Goal: Task Accomplishment & Management: Use online tool/utility

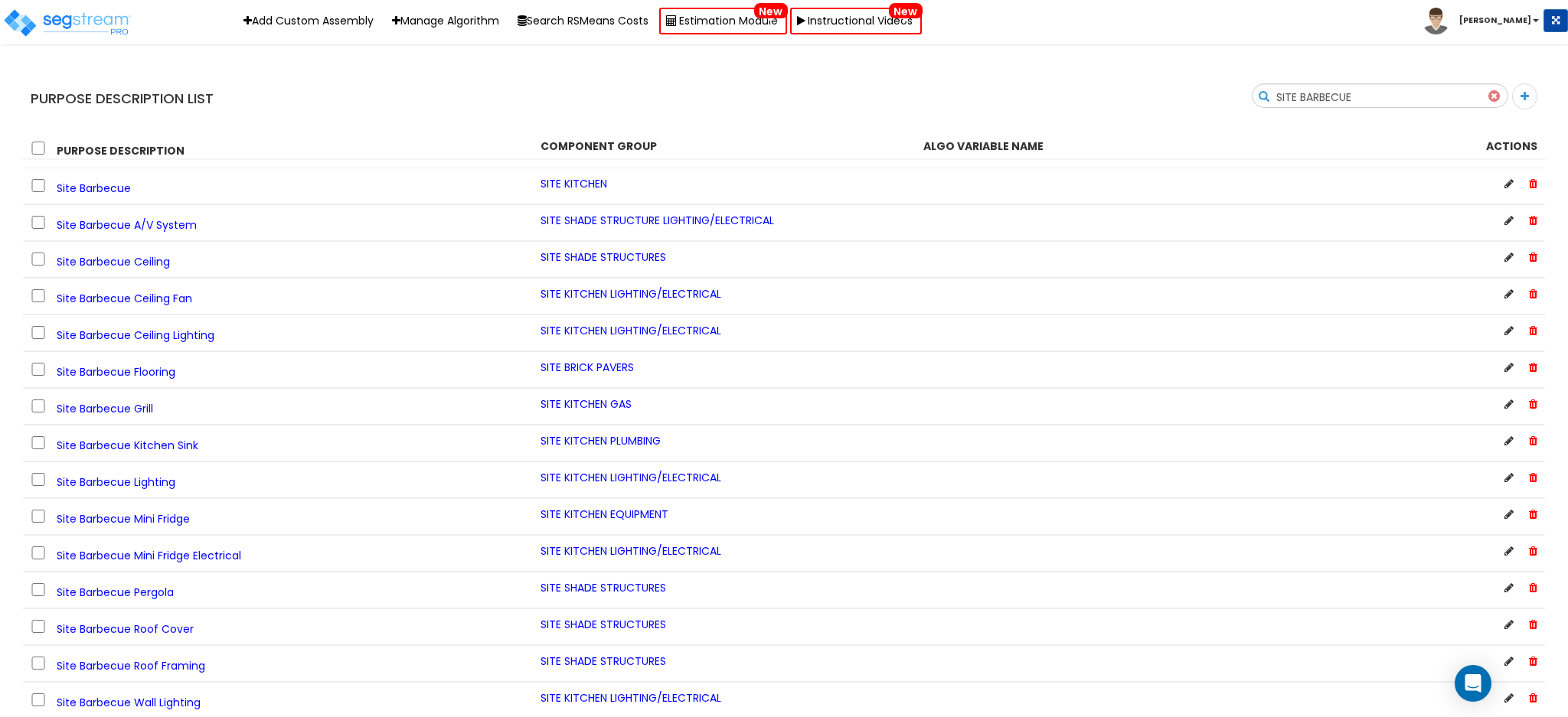
click at [1527, 17] on b "[PERSON_NAME]" at bounding box center [1495, 20] width 72 height 12
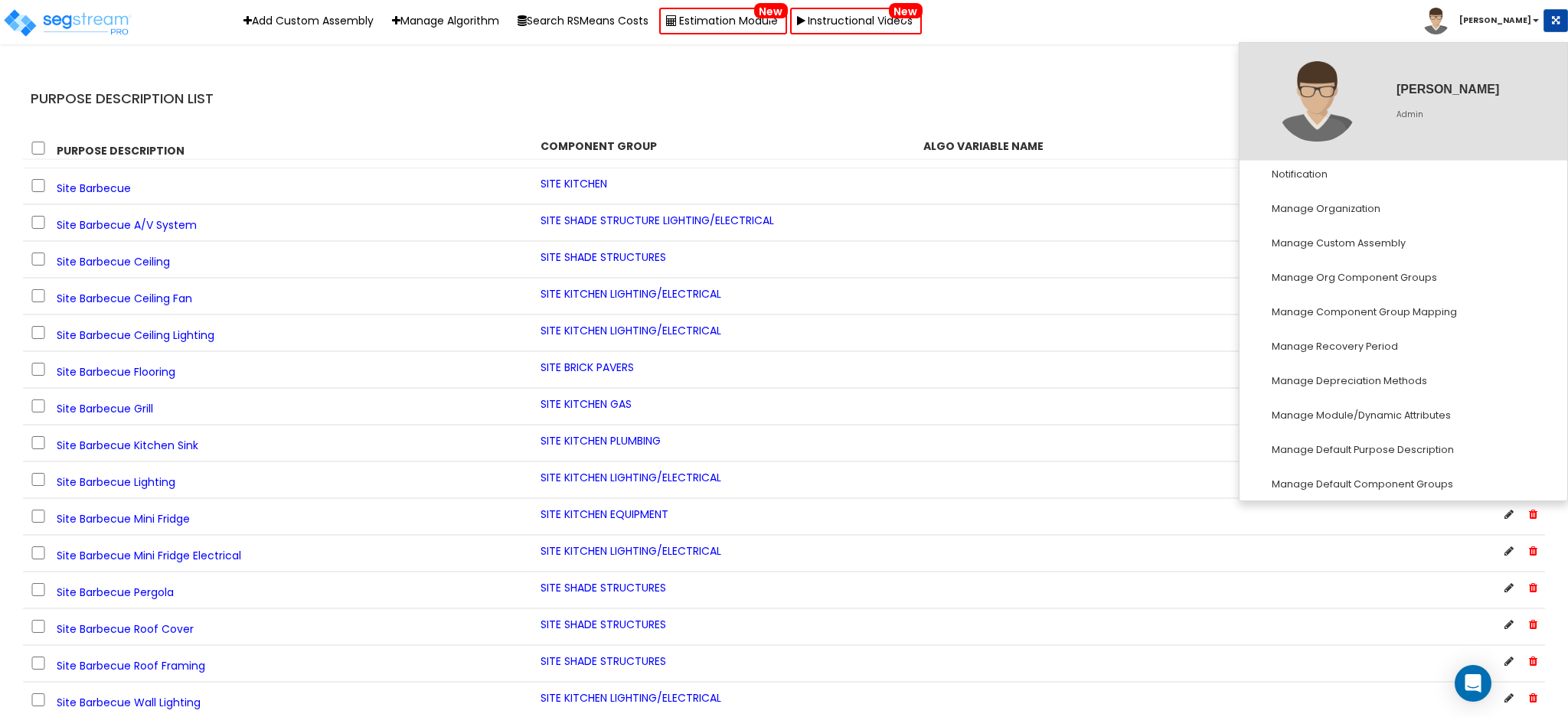
scroll to position [211, 0]
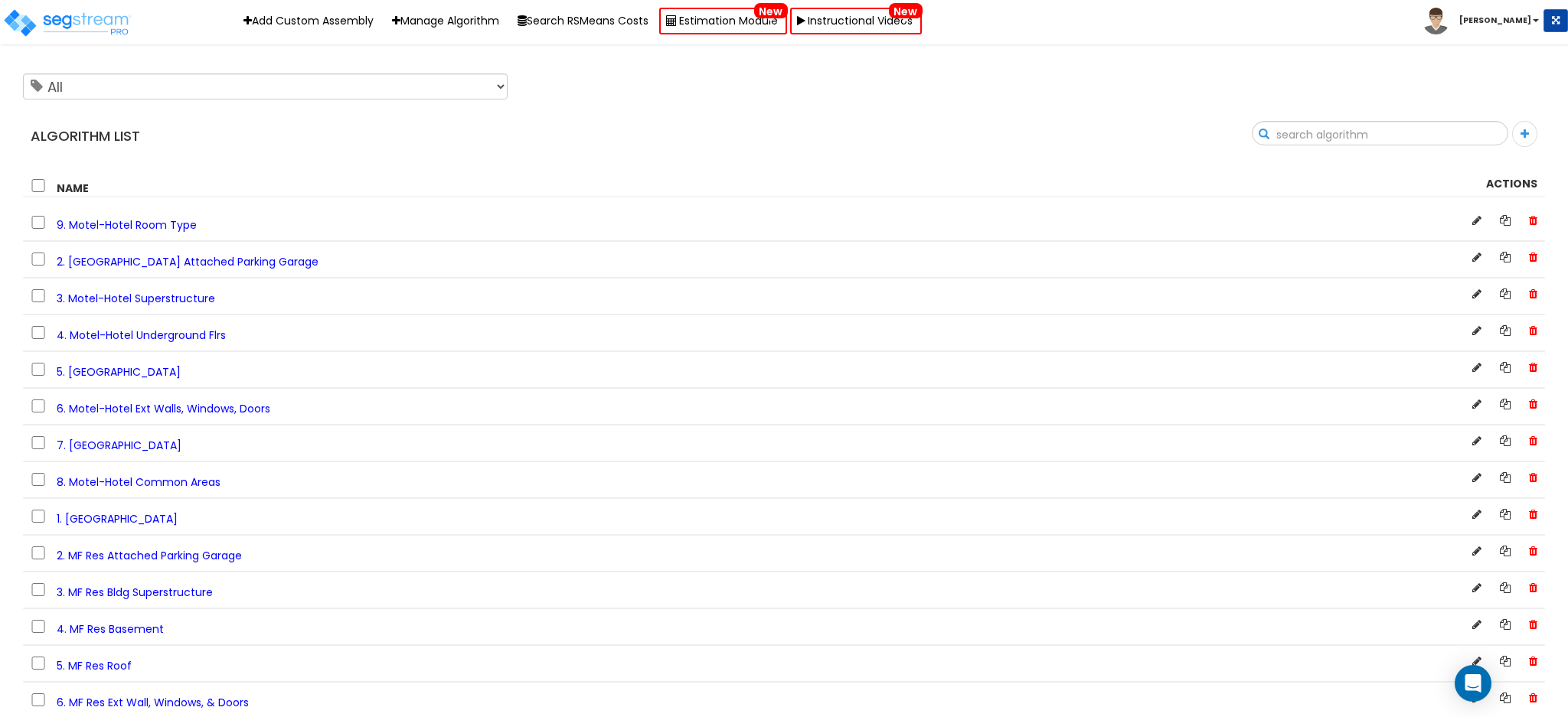
click at [1433, 133] on input "text" at bounding box center [1380, 134] width 255 height 26
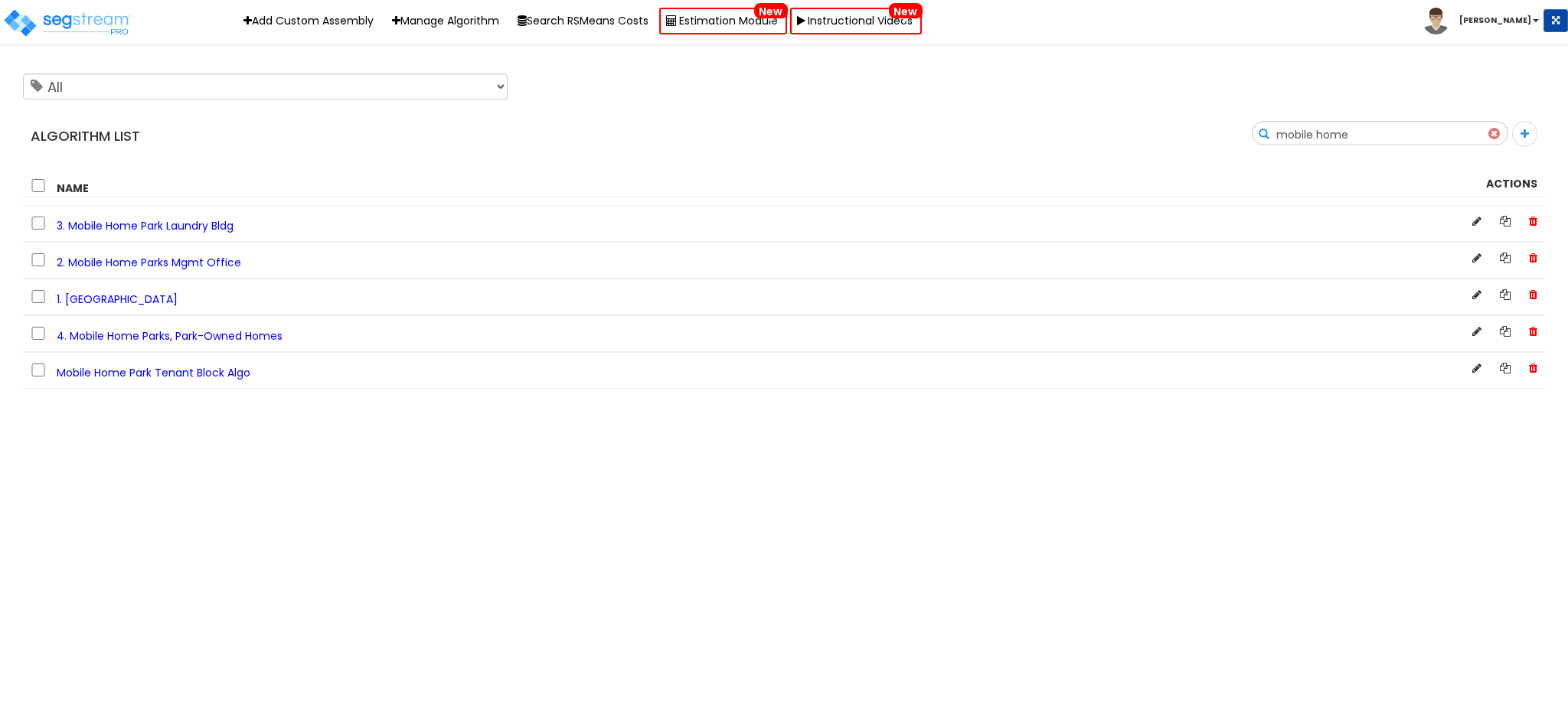
type input "mobile home"
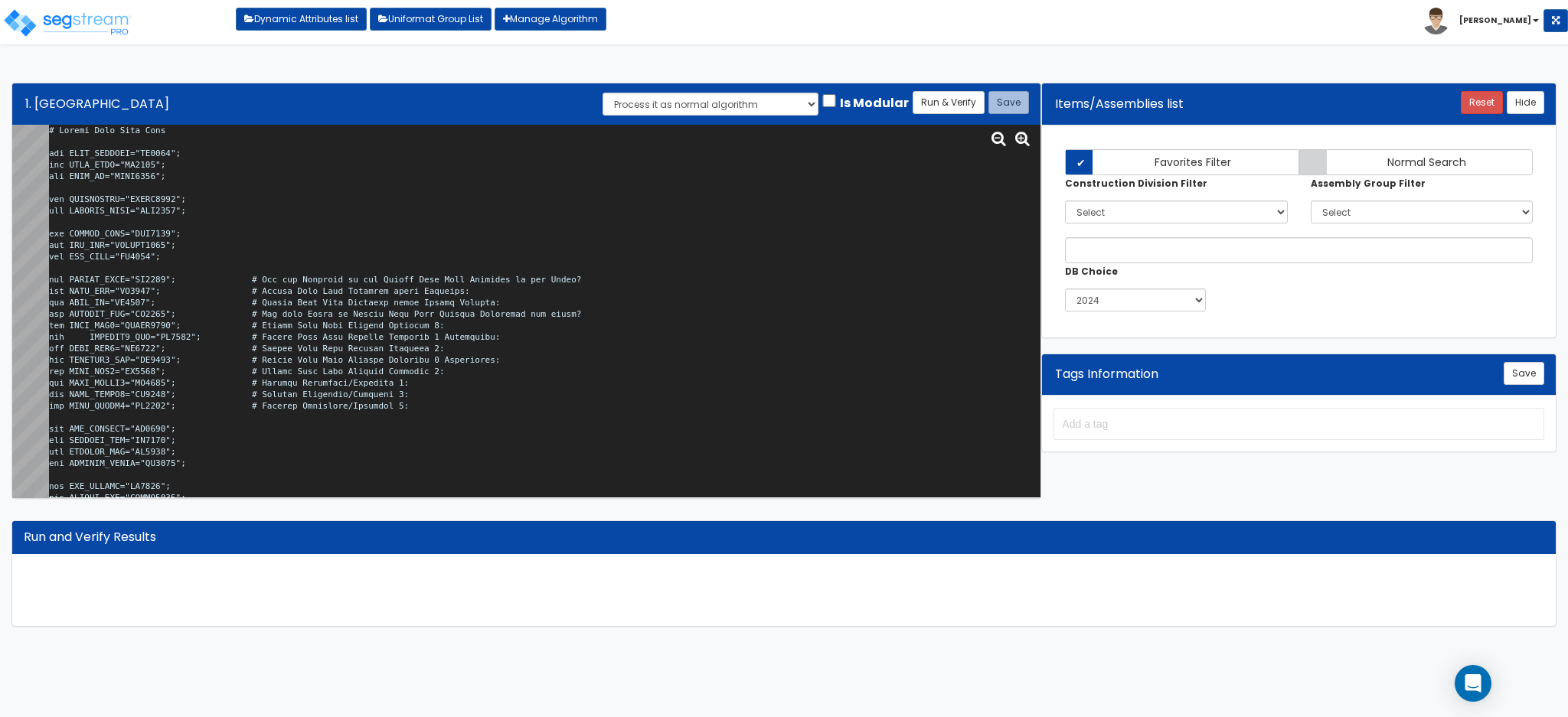
click at [619, 279] on textarea at bounding box center [545, 311] width 991 height 373
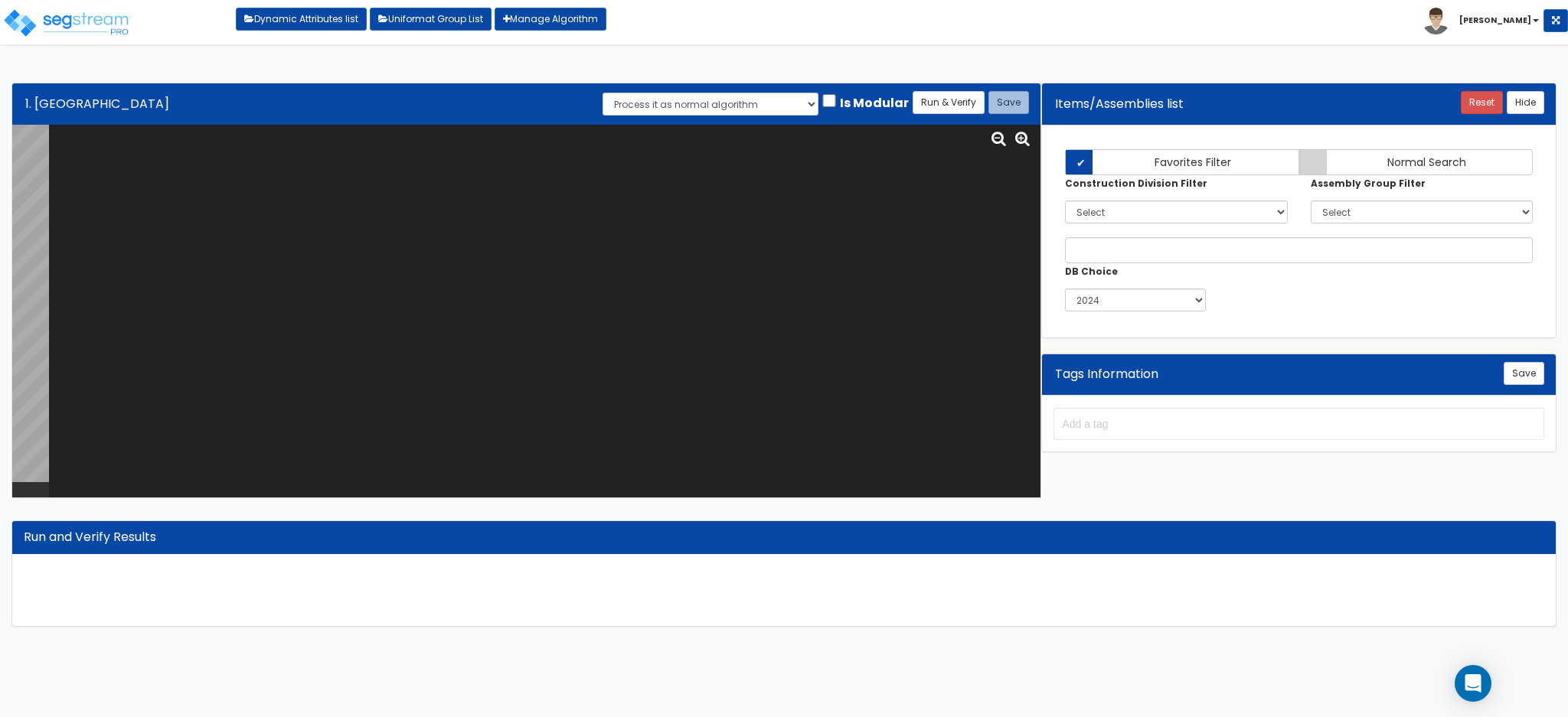
click at [484, 276] on textarea at bounding box center [545, 311] width 991 height 373
paste textarea "# [GEOGRAPHIC_DATA] var SITE_ACRORSF="HO0246"; var SITE_ACRE="SI0015"; var SITE…"
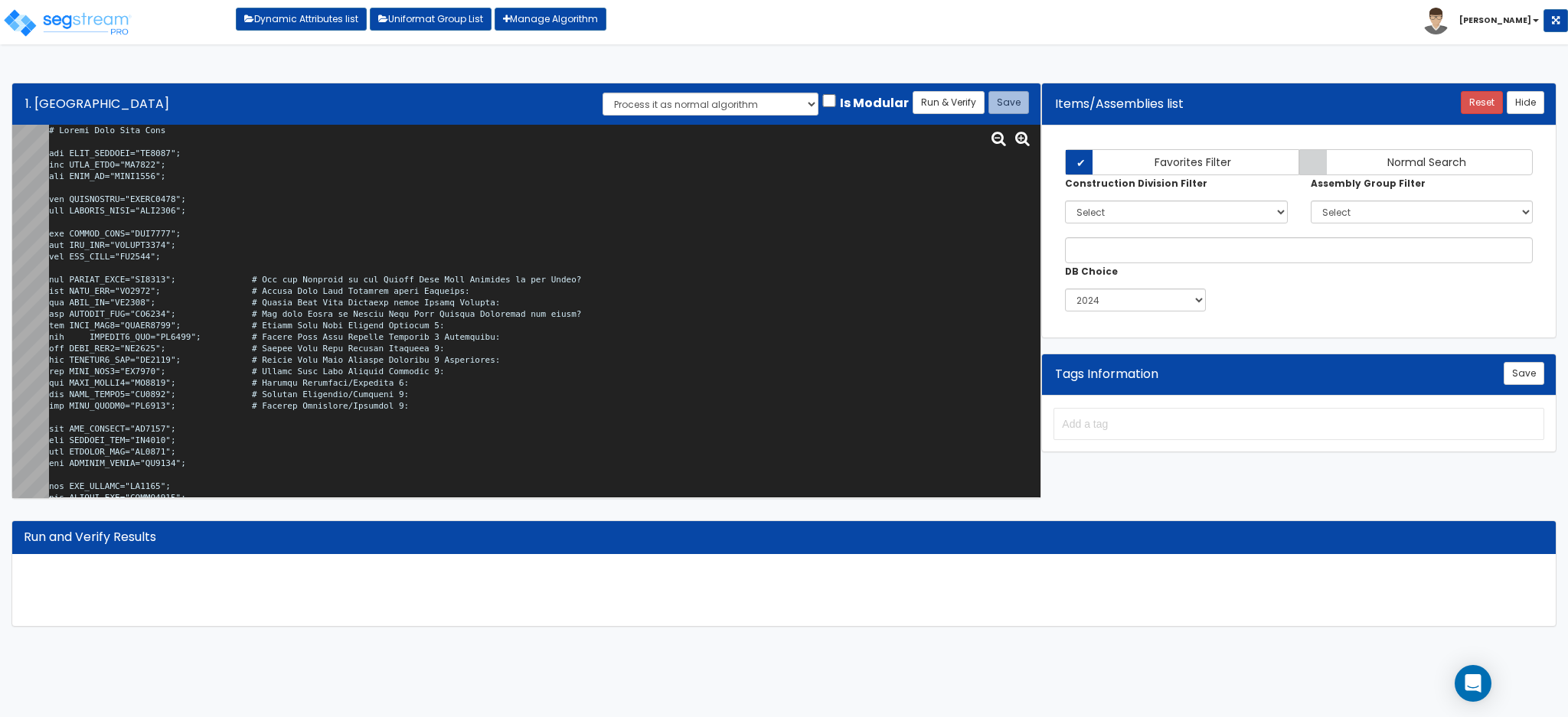
scroll to position [80248, 0]
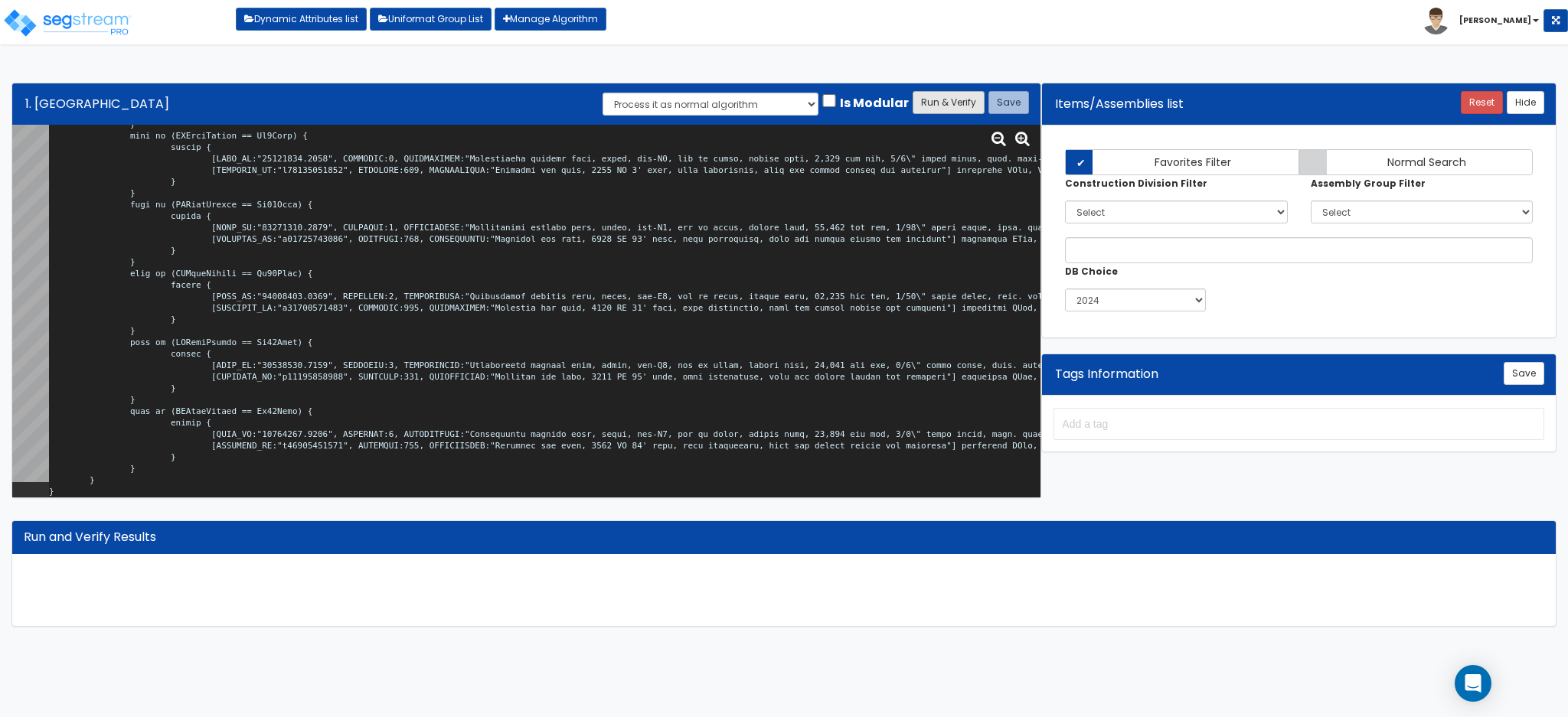
type textarea "# [GEOGRAPHIC_DATA] var SITE_ACRORSF="HO0246"; var SITE_ACRE="SI0015"; var SITE…"
click at [937, 103] on button "Run & Verify" at bounding box center [949, 102] width 72 height 23
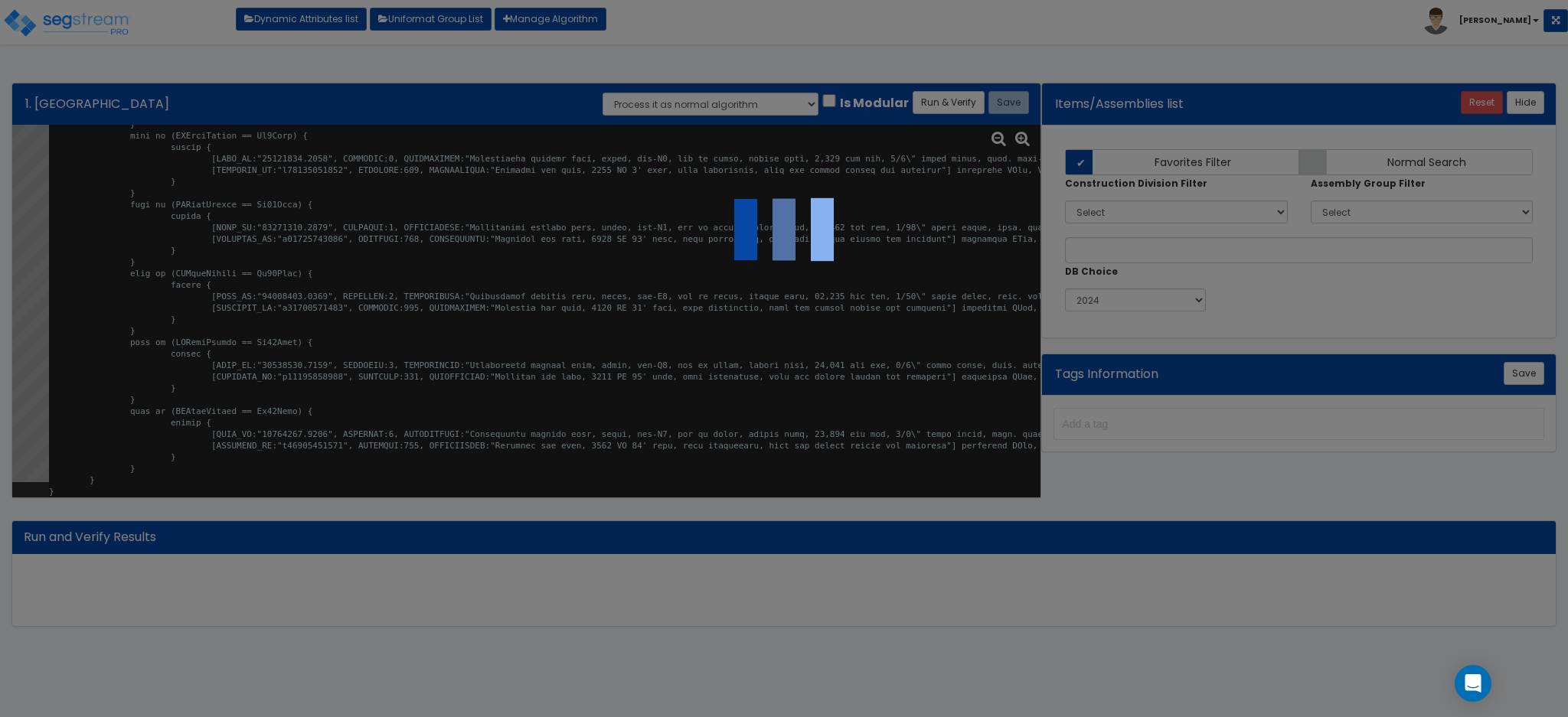
click at [766, 386] on div at bounding box center [784, 358] width 1568 height 717
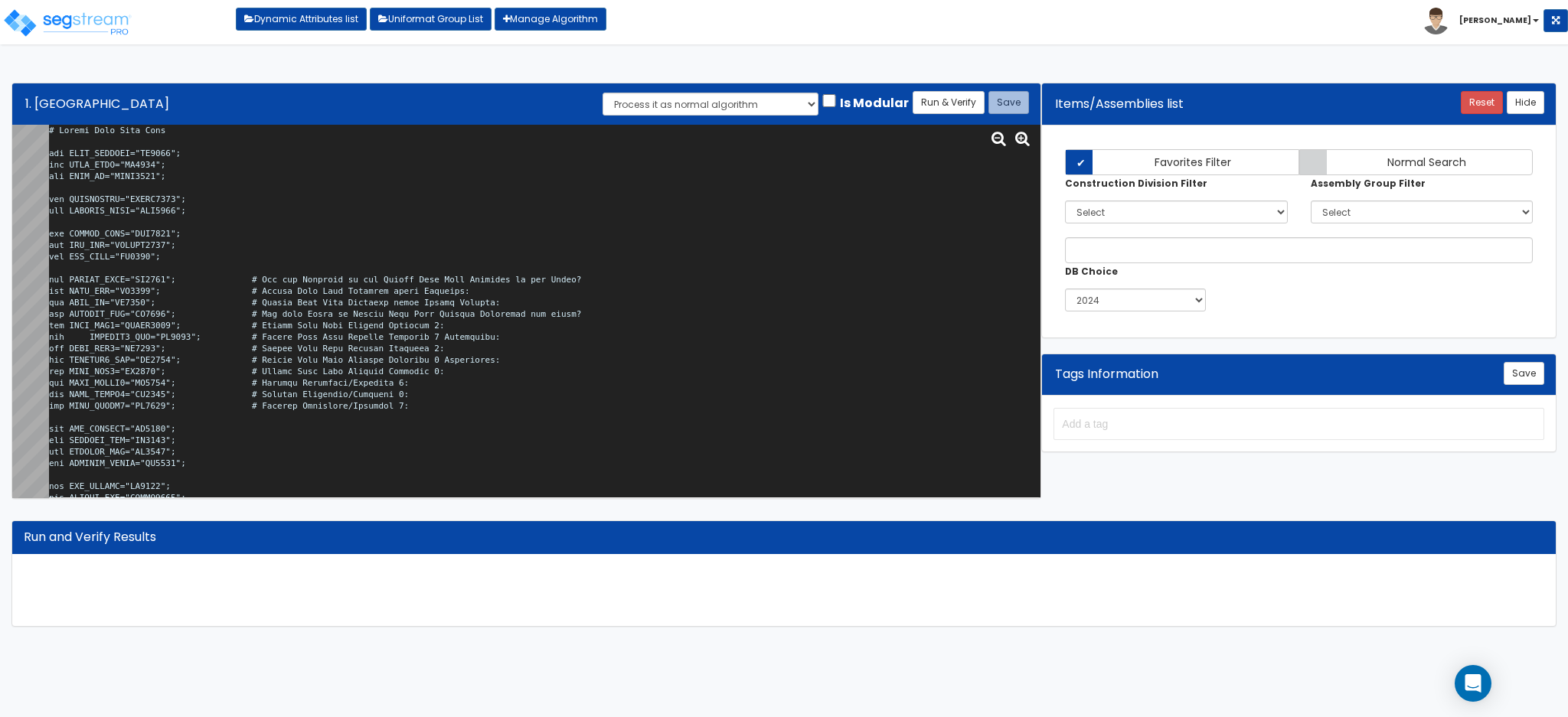
click at [463, 319] on textarea at bounding box center [545, 311] width 991 height 373
click at [942, 93] on button "Run & Verify" at bounding box center [949, 102] width 72 height 23
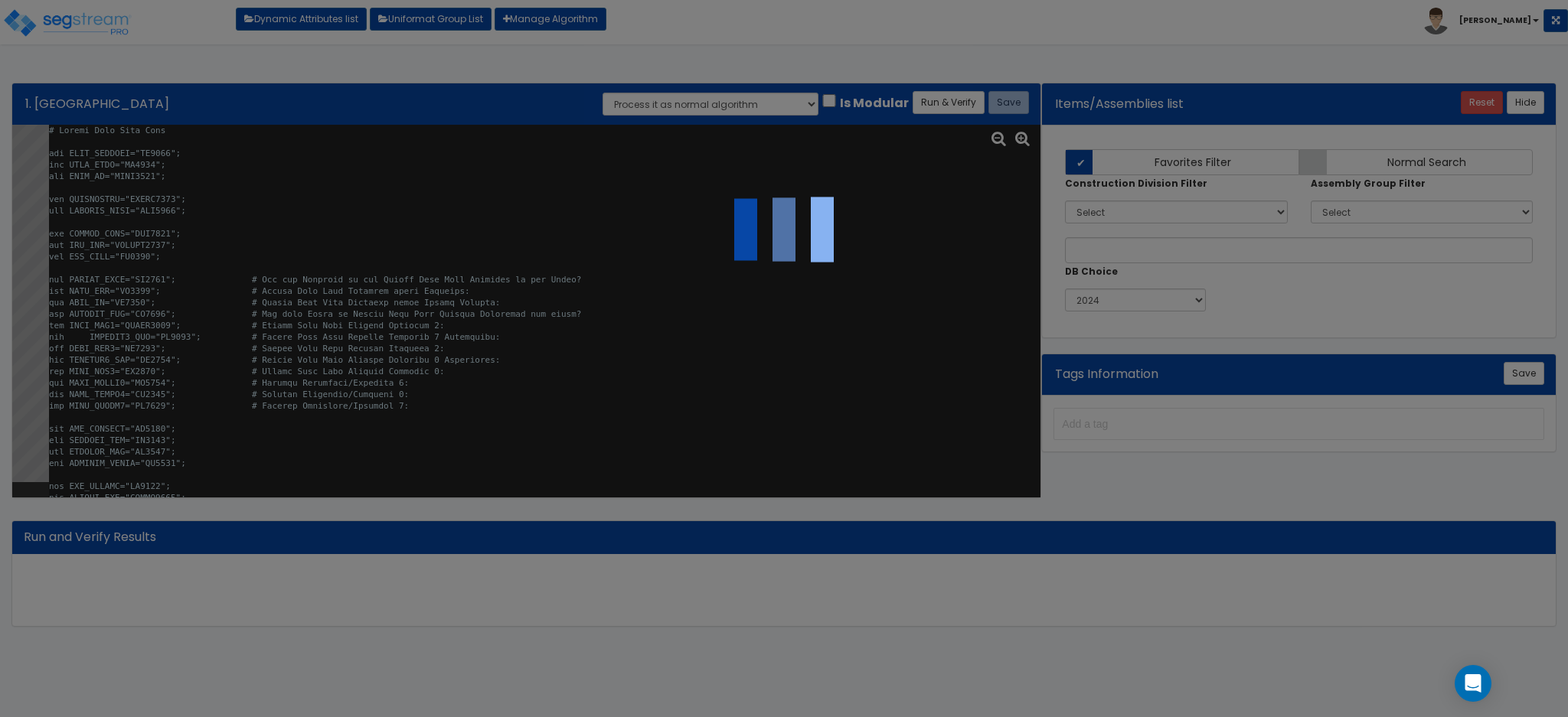
click at [814, 177] on img at bounding box center [784, 230] width 153 height 153
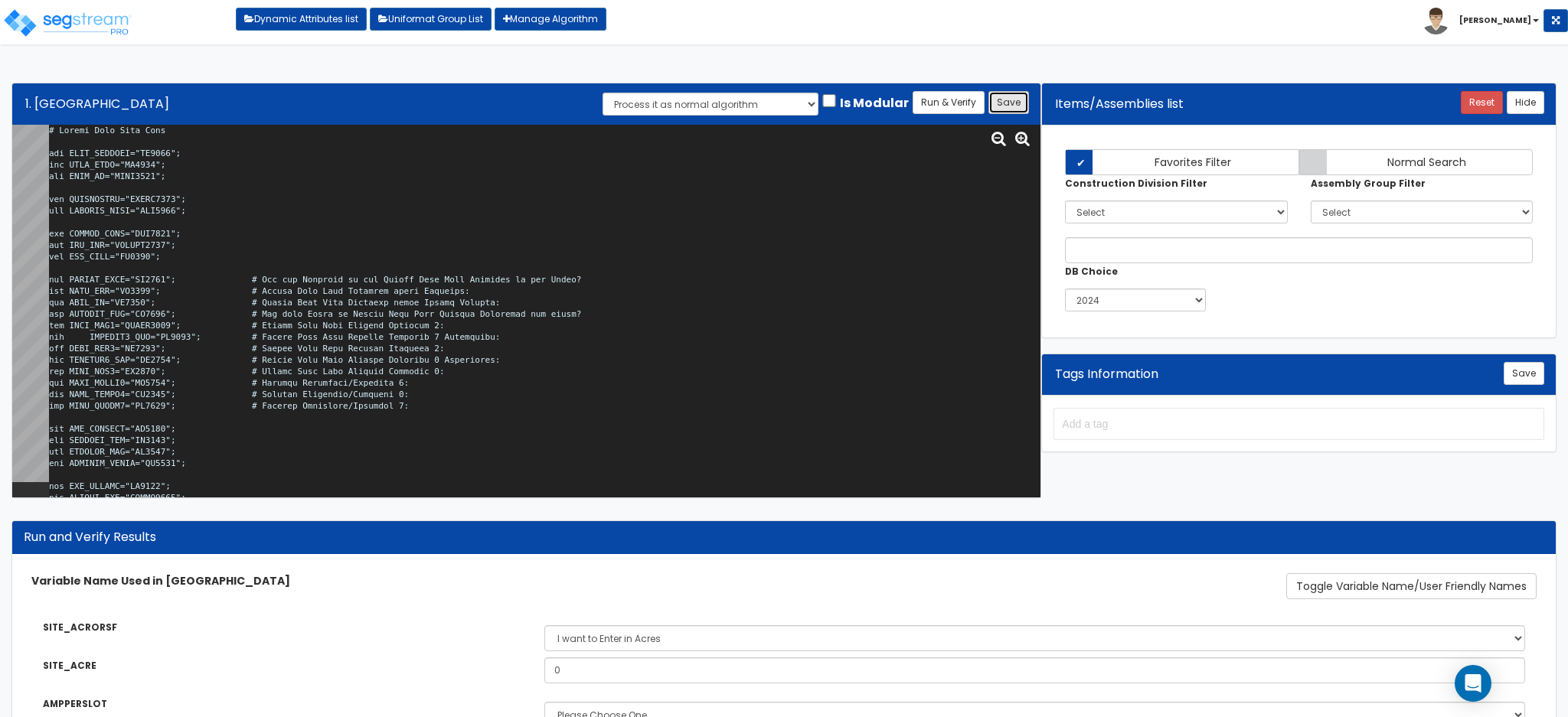
click at [1003, 99] on button "Save" at bounding box center [1008, 102] width 41 height 23
